Goal: Information Seeking & Learning: Learn about a topic

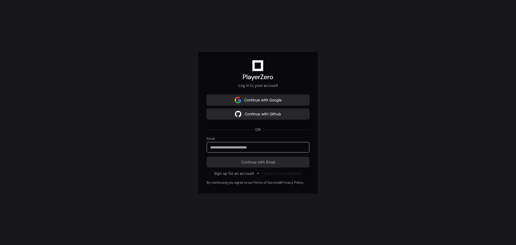
click at [260, 147] on input "email" at bounding box center [258, 147] width 96 height 5
type input "**********"
click at [250, 160] on span "Continue with Email" at bounding box center [258, 161] width 103 height 5
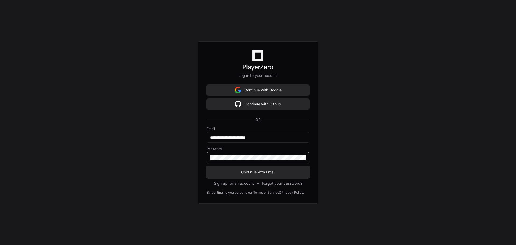
click at [254, 171] on span "Continue with Email" at bounding box center [258, 171] width 103 height 5
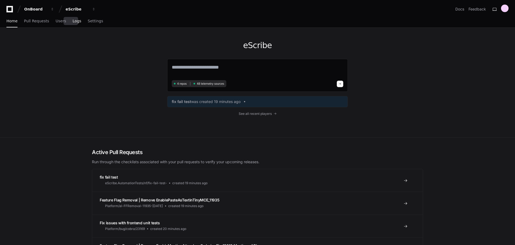
click at [73, 22] on span "Logs" at bounding box center [77, 20] width 9 height 3
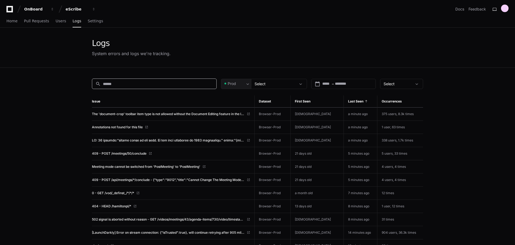
click at [113, 84] on input at bounding box center [158, 83] width 110 height 5
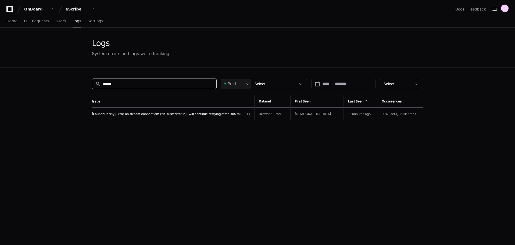
type input "******"
click at [167, 116] on span "[LaunchDarkly] Error on stream connection: {"isTrusted":true}, will continue re…" at bounding box center [168, 114] width 153 height 4
click at [278, 85] on div "Select" at bounding box center [275, 83] width 41 height 5
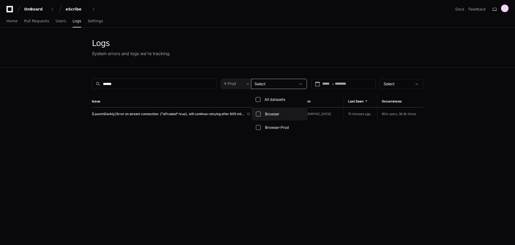
click at [292, 54] on div at bounding box center [257, 122] width 515 height 245
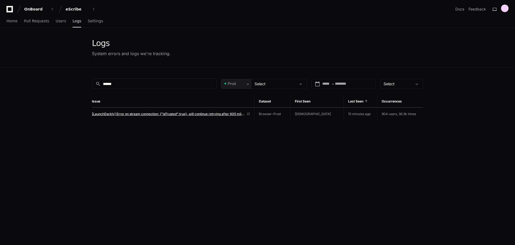
click at [123, 115] on span "[LaunchDarkly] Error on stream connection: {"isTrusted":true}, will continue re…" at bounding box center [168, 114] width 153 height 4
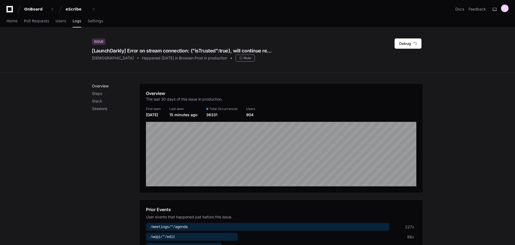
click at [98, 86] on p "Overview" at bounding box center [115, 85] width 47 height 5
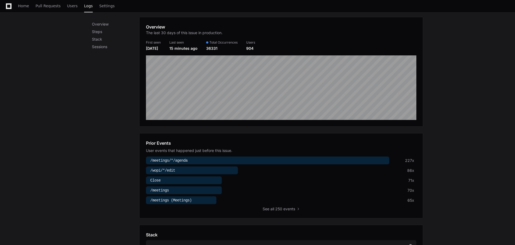
scroll to position [90, 0]
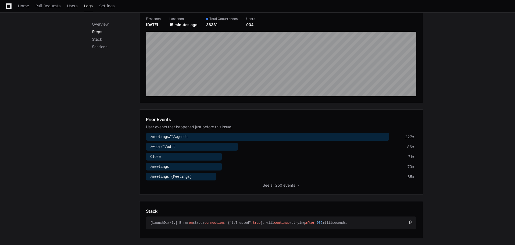
click at [93, 30] on p "Steps" at bounding box center [115, 31] width 47 height 5
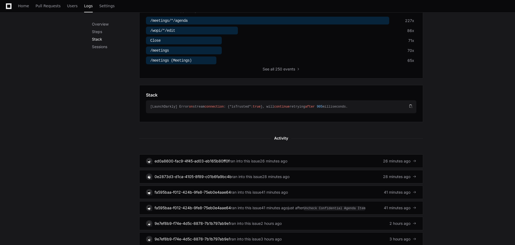
click at [93, 38] on p "Stack" at bounding box center [115, 39] width 47 height 5
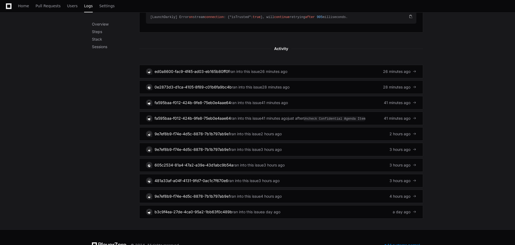
scroll to position [298, 0]
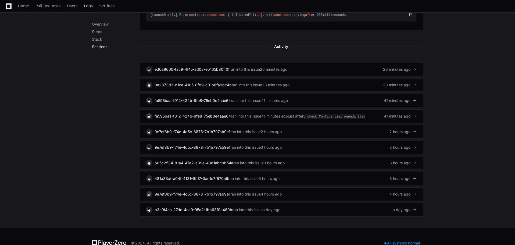
click at [93, 47] on p "Sessions" at bounding box center [115, 46] width 47 height 5
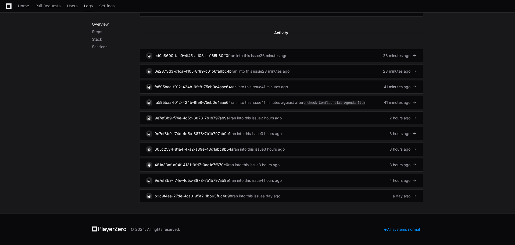
click at [103, 23] on p "Overview" at bounding box center [115, 24] width 47 height 5
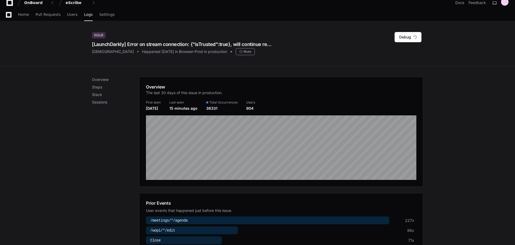
scroll to position [0, 0]
